Goal: Find specific page/section: Find specific page/section

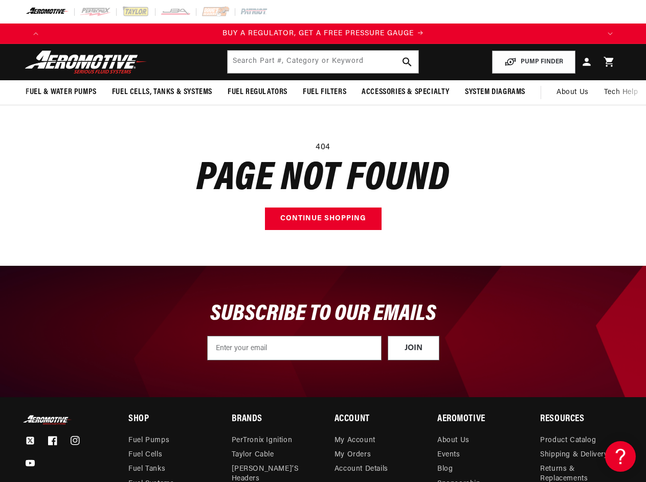
click at [323, 241] on main "404 Page not found Continue shopping" at bounding box center [323, 185] width 646 height 161
click at [36, 34] on icon "Translation missing: en.sections.announcements.previous_announcement" at bounding box center [35, 33] width 5 height 3
click at [610, 34] on icon "Translation missing: en.sections.announcements.next_announcement" at bounding box center [609, 33] width 5 height 3
click at [323, 62] on input "text" at bounding box center [322, 62] width 190 height 22
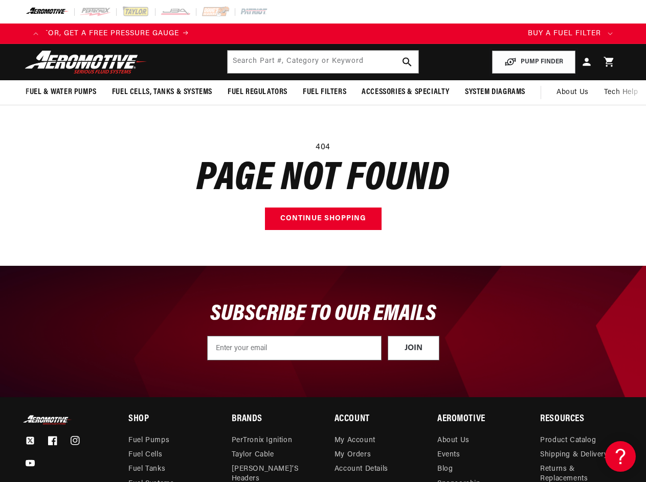
click at [534, 62] on button "PUMP FINDER" at bounding box center [533, 62] width 83 height 23
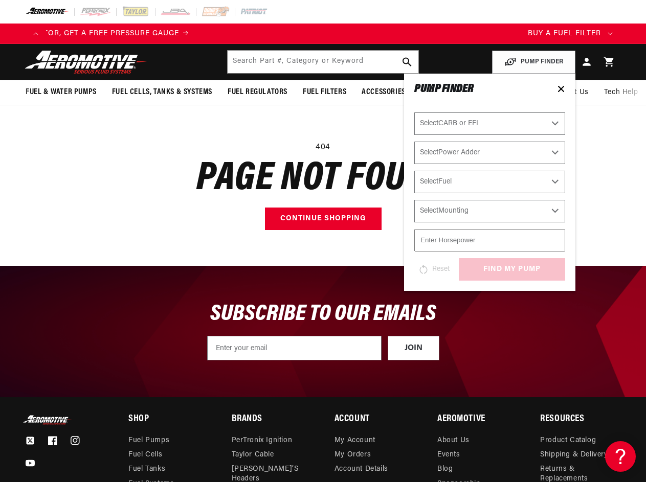
click at [61, 92] on span "Fuel & Water Pumps" at bounding box center [61, 92] width 71 height 11
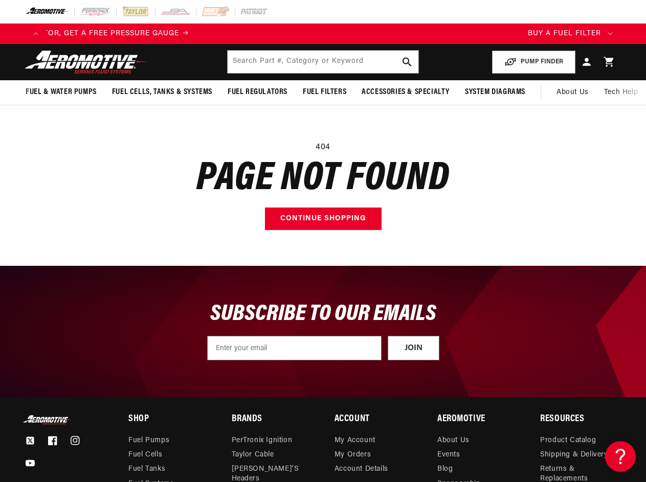
click at [162, 92] on span "Fuel Cells, Tanks & Systems" at bounding box center [162, 92] width 100 height 11
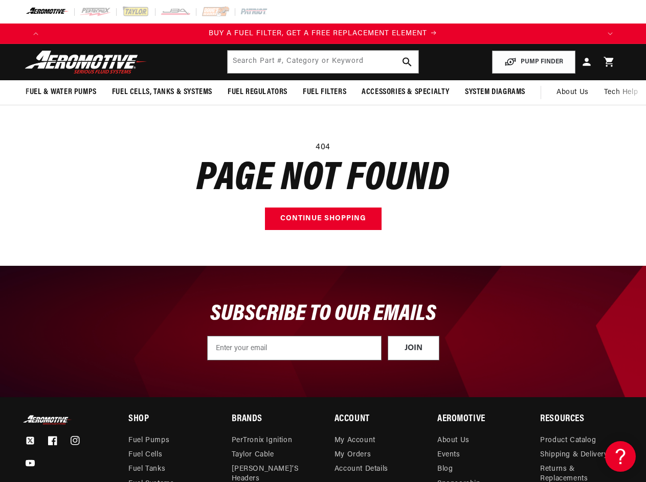
click at [257, 92] on span "Fuel Regulators" at bounding box center [257, 92] width 60 height 11
click at [324, 92] on span "Fuel Filters" at bounding box center [324, 92] width 43 height 11
click at [404, 92] on span "Accessories & Specialty" at bounding box center [405, 92] width 88 height 11
